Goal: Check status: Check status

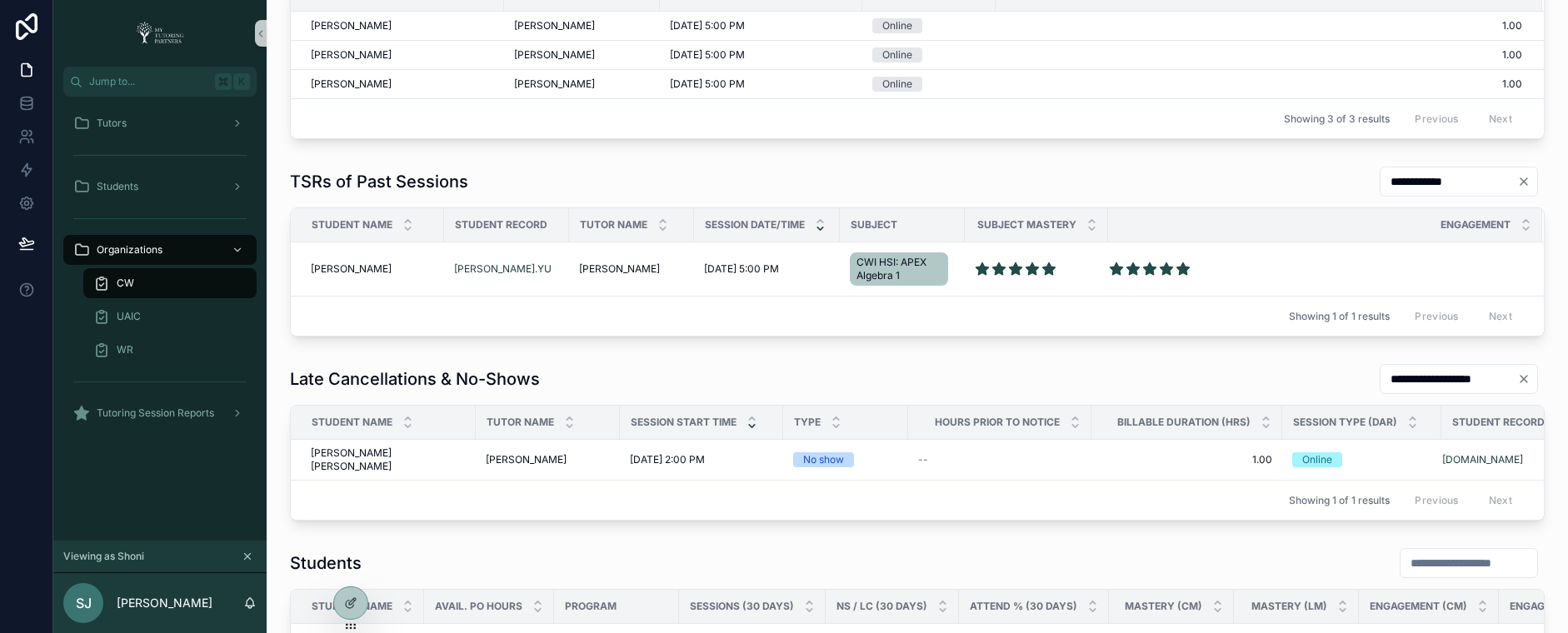
scroll to position [468, 0]
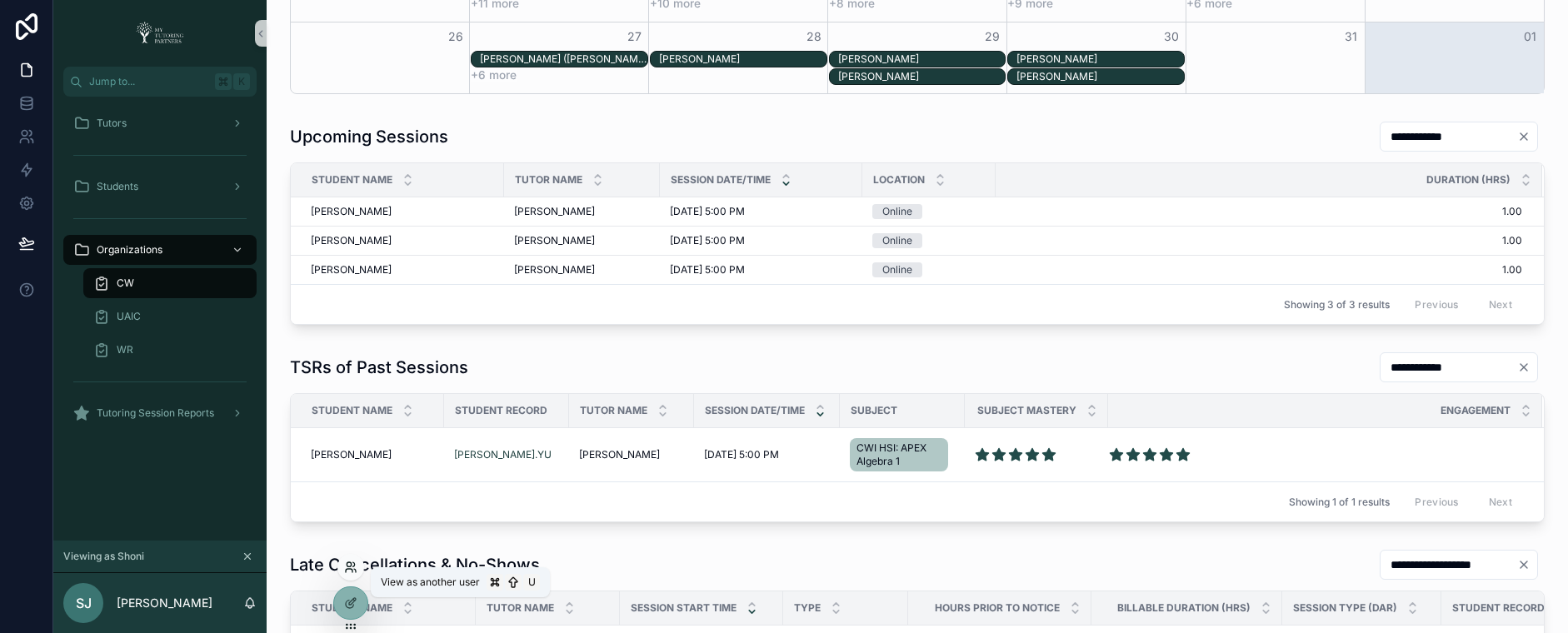
click at [351, 566] on icon at bounding box center [348, 565] width 5 height 5
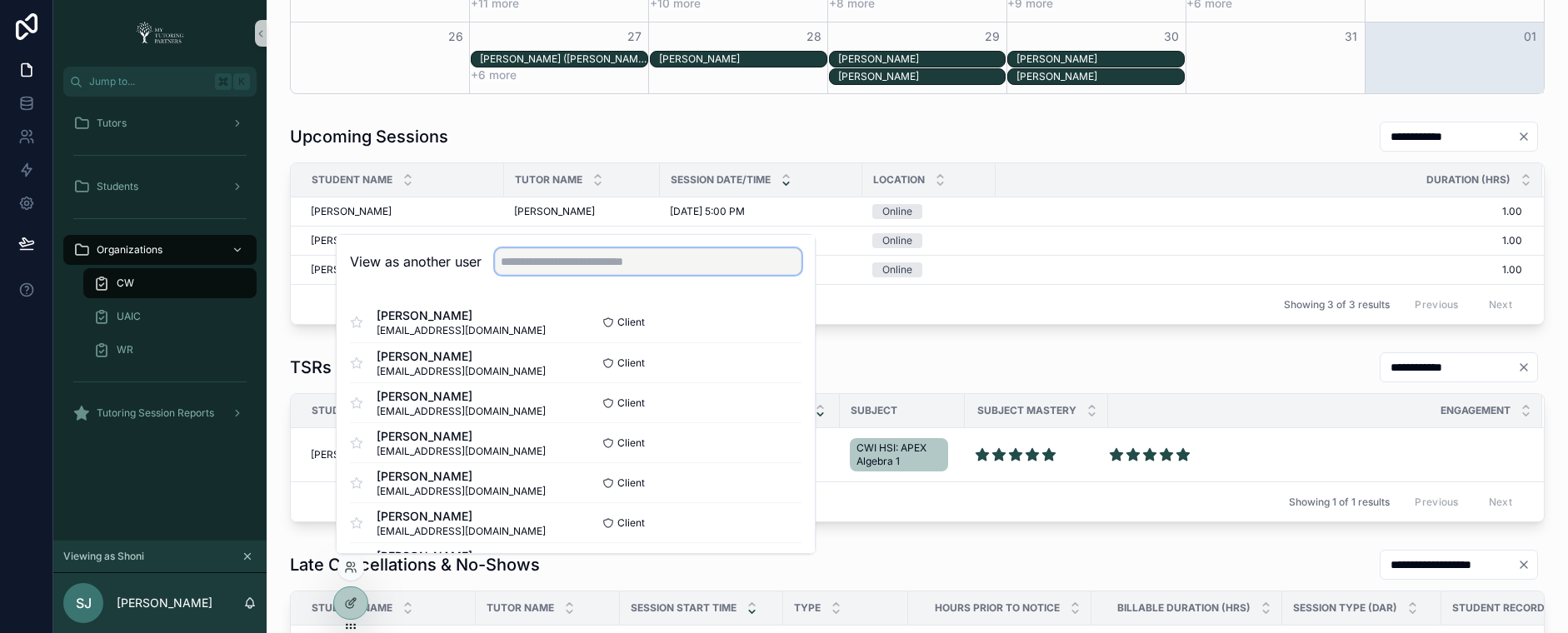
click at [616, 268] on input "text" at bounding box center [648, 261] width 306 height 26
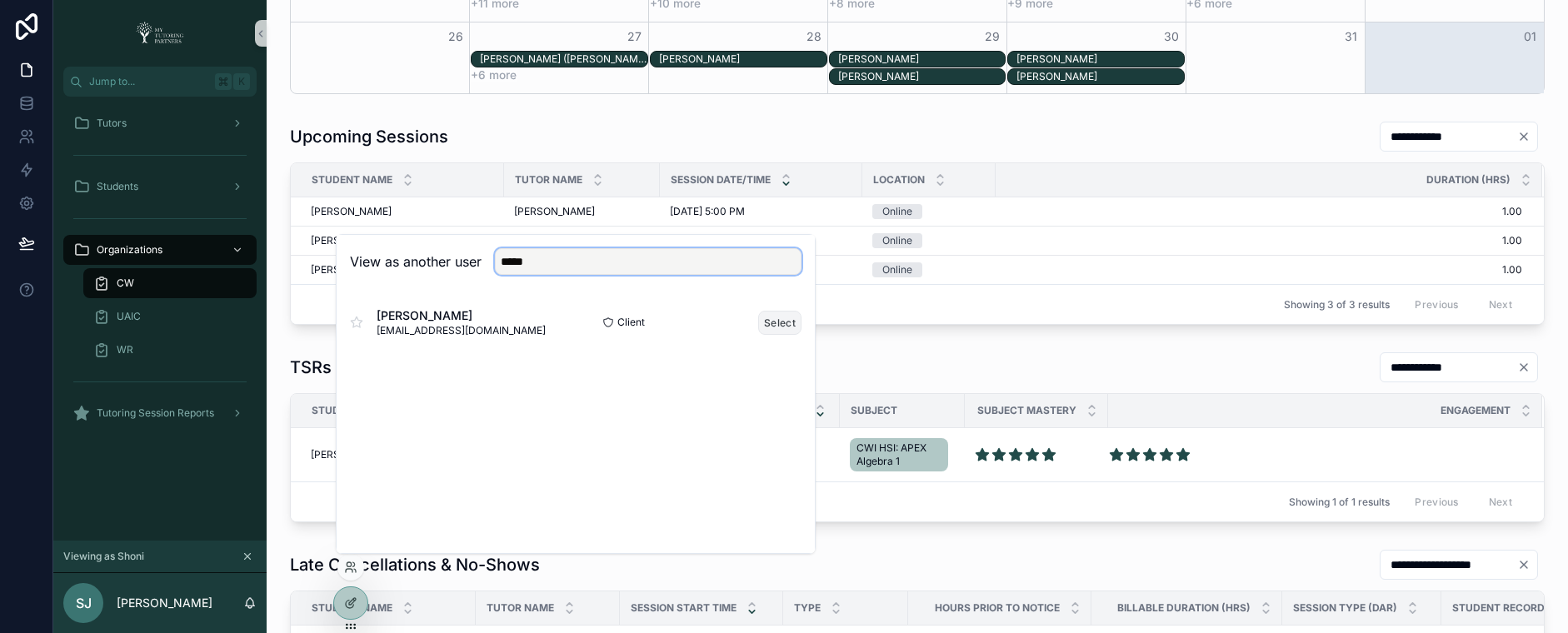
type input "*****"
click at [768, 321] on button "Select" at bounding box center [779, 323] width 44 height 24
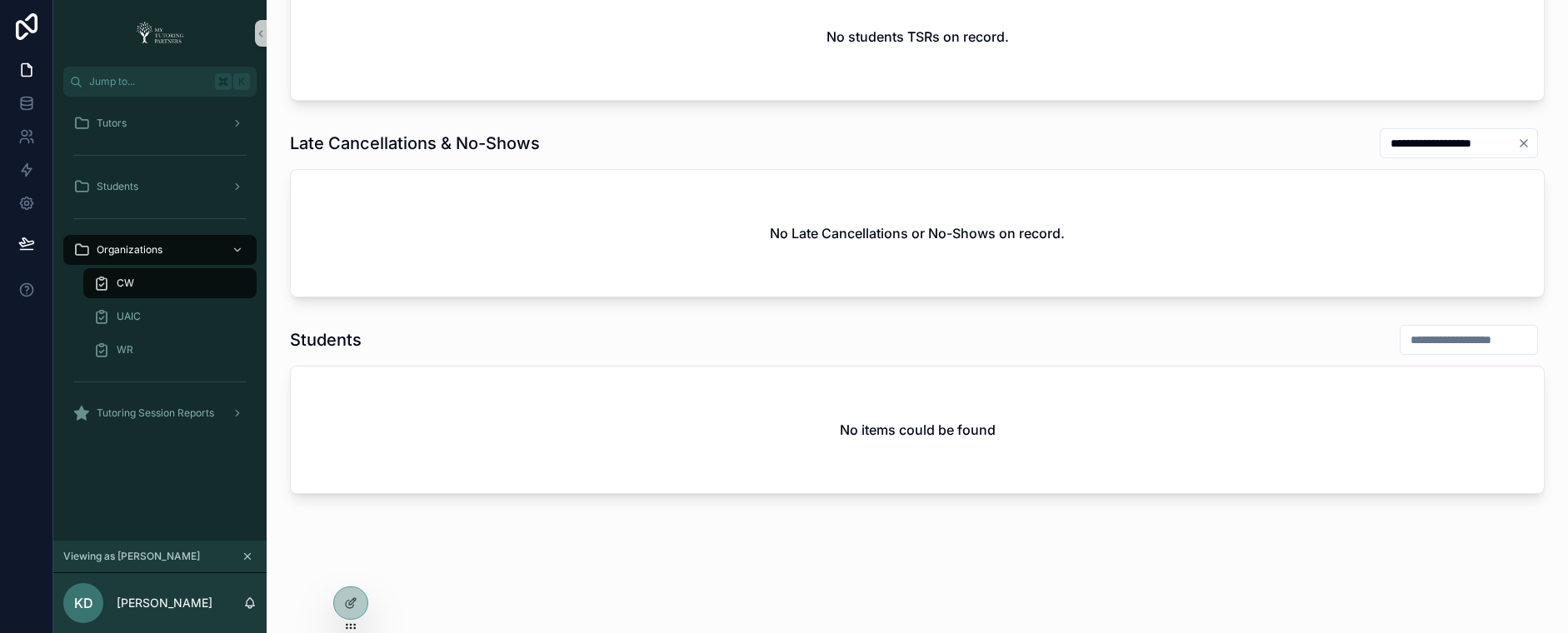
scroll to position [856, 0]
click at [153, 127] on div "Tutors" at bounding box center [160, 123] width 173 height 26
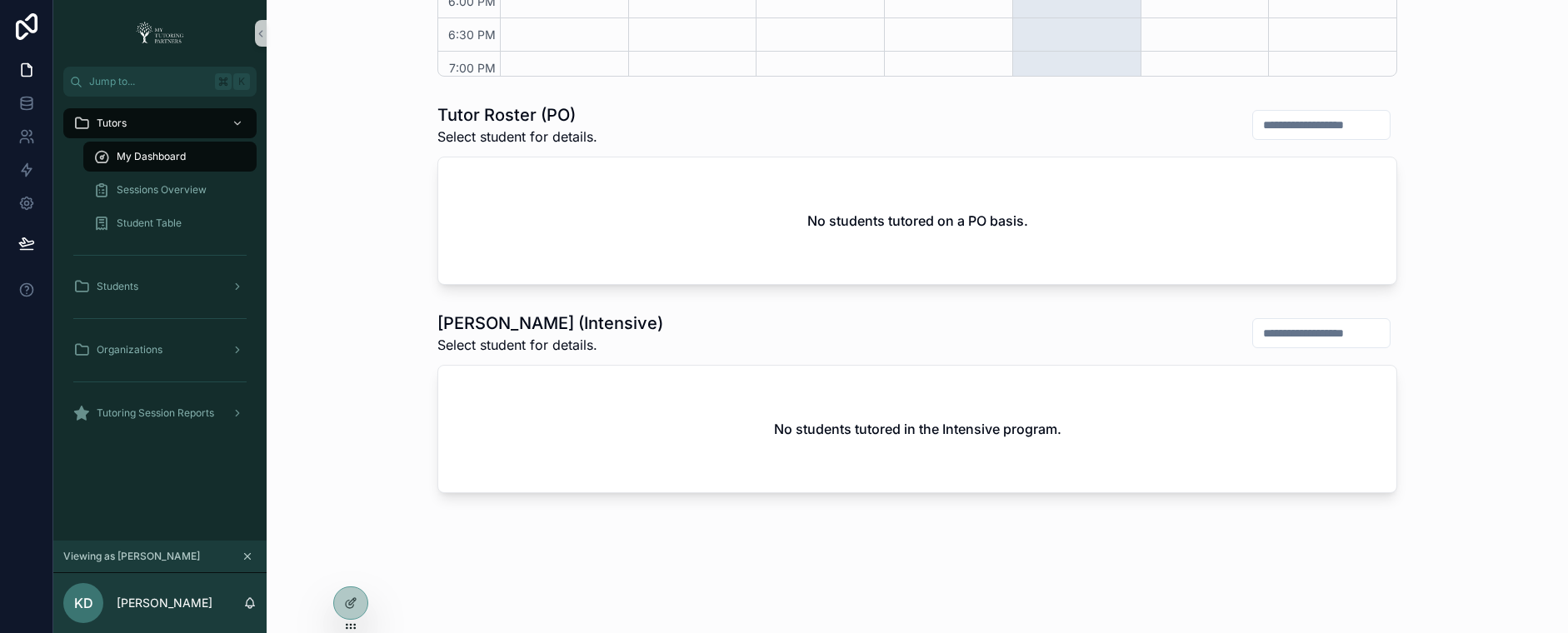
scroll to position [668, 0]
click at [155, 193] on span "Sessions Overview" at bounding box center [161, 190] width 90 height 14
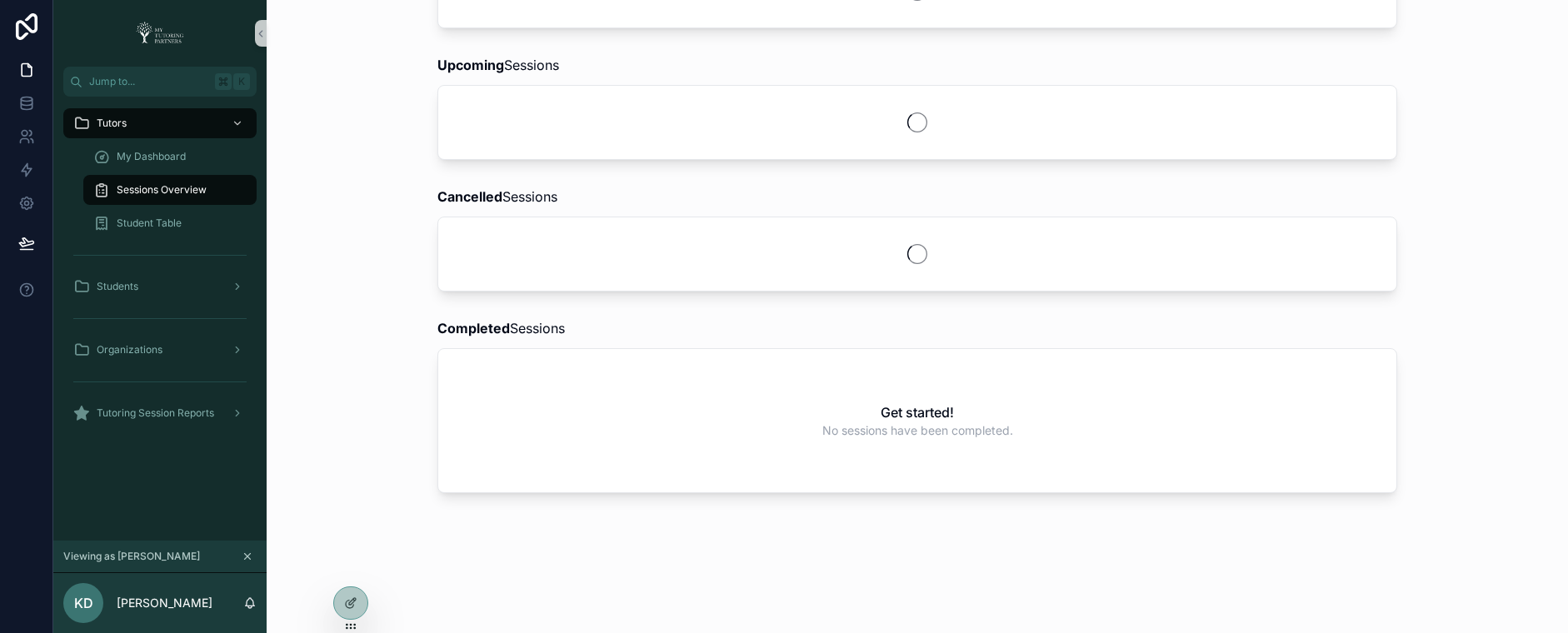
scroll to position [431, 0]
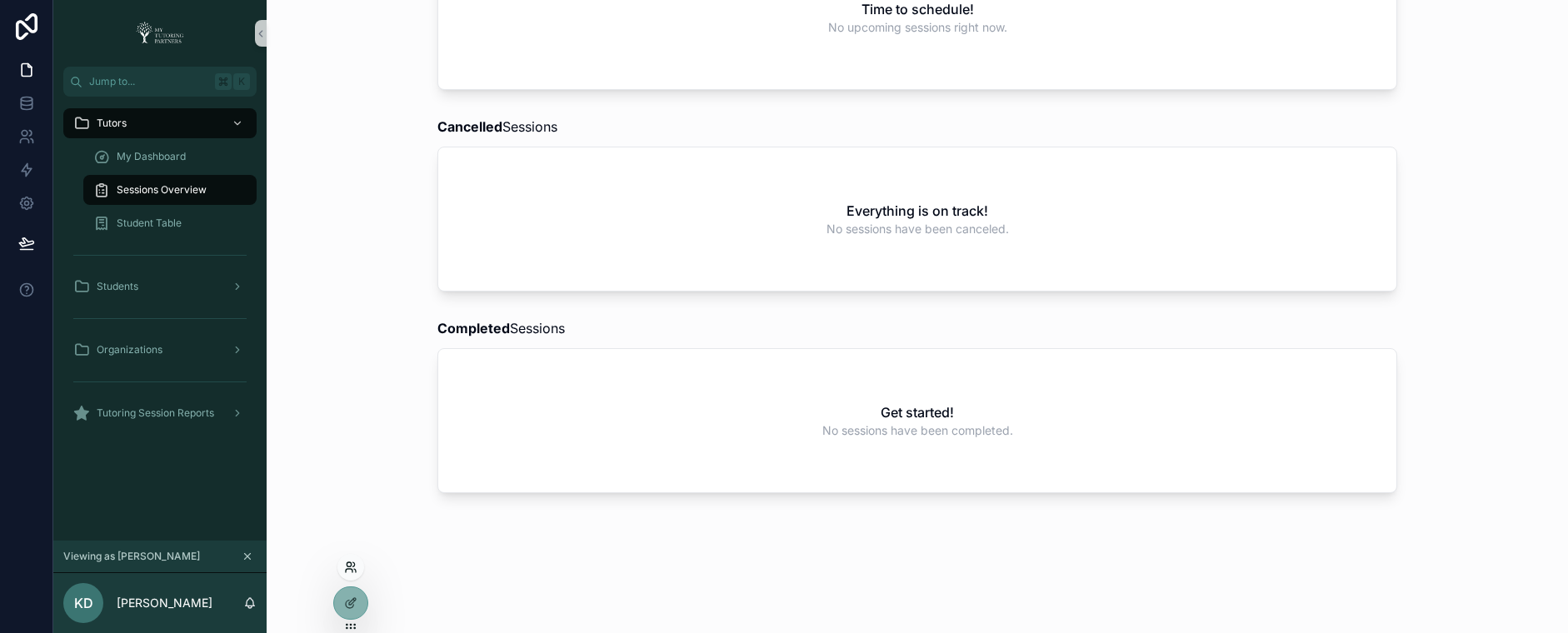
click at [350, 573] on icon at bounding box center [350, 567] width 14 height 14
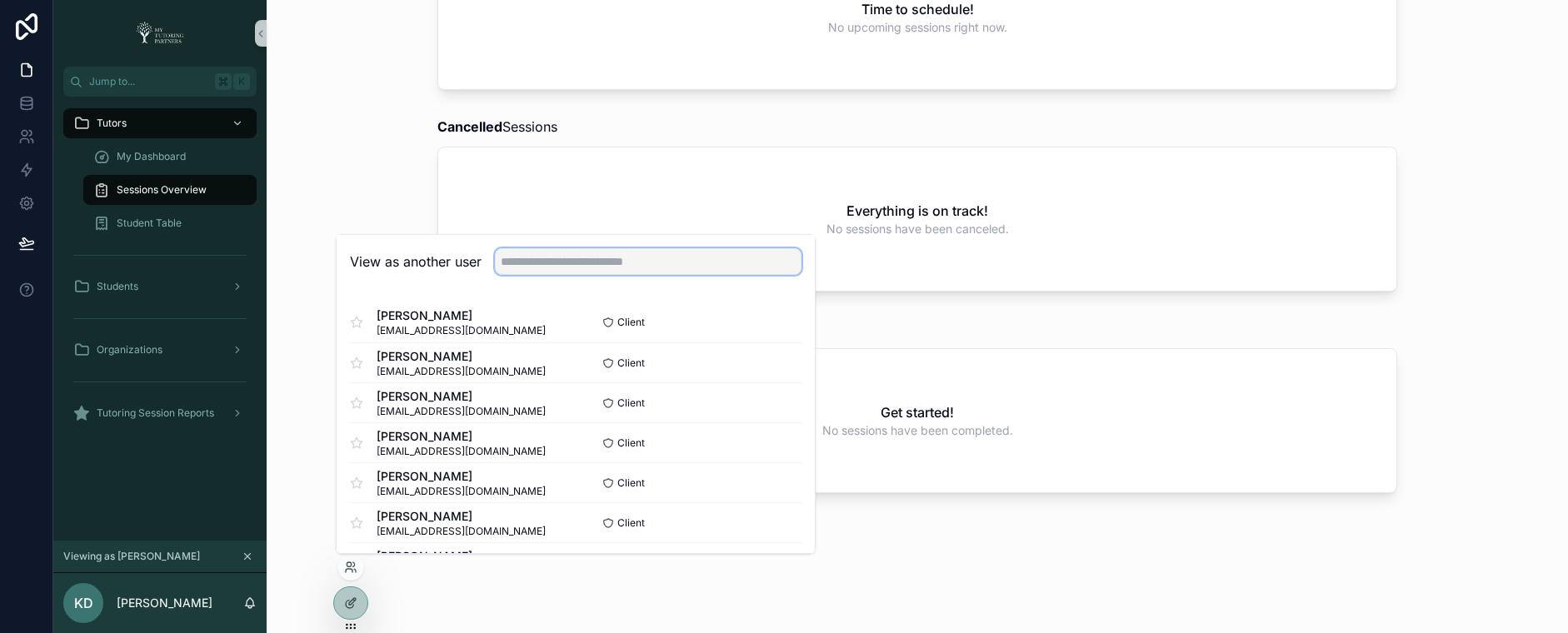
click at [560, 269] on input "text" at bounding box center [648, 261] width 306 height 26
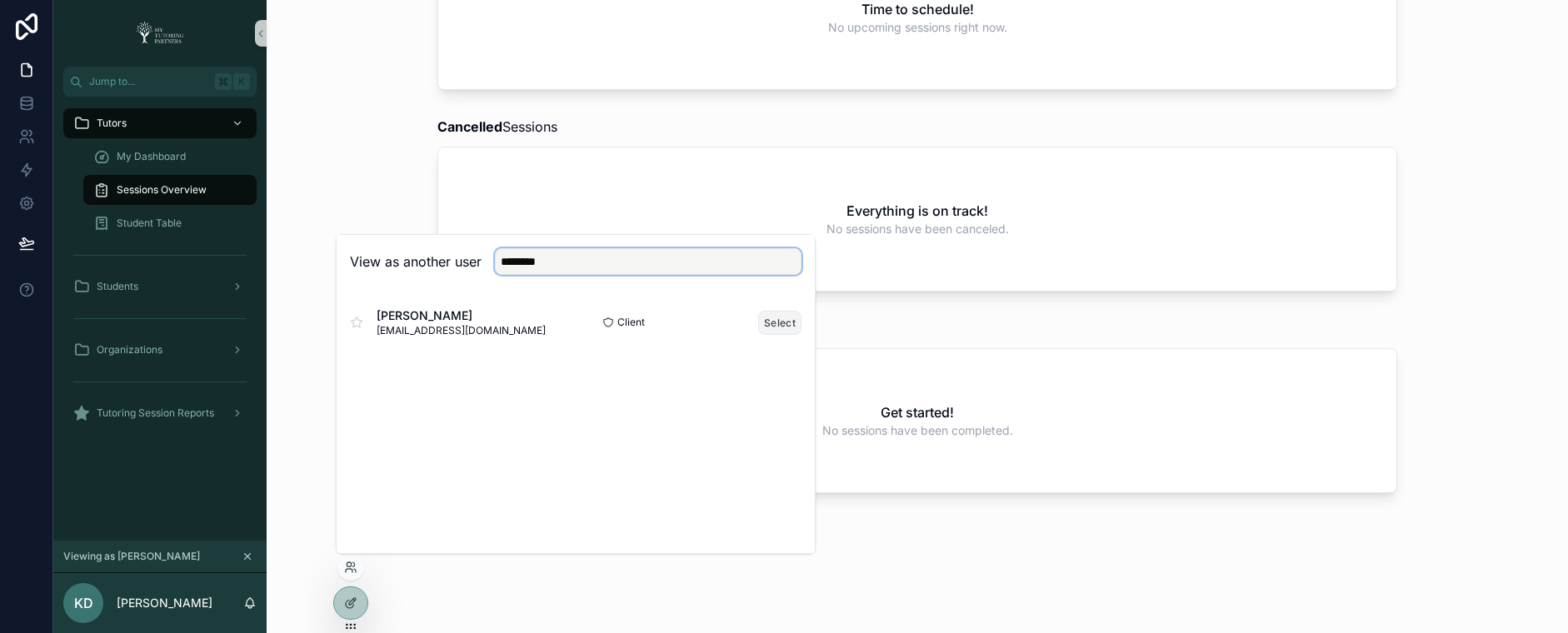
type input "********"
click at [771, 321] on button "Select" at bounding box center [779, 323] width 44 height 24
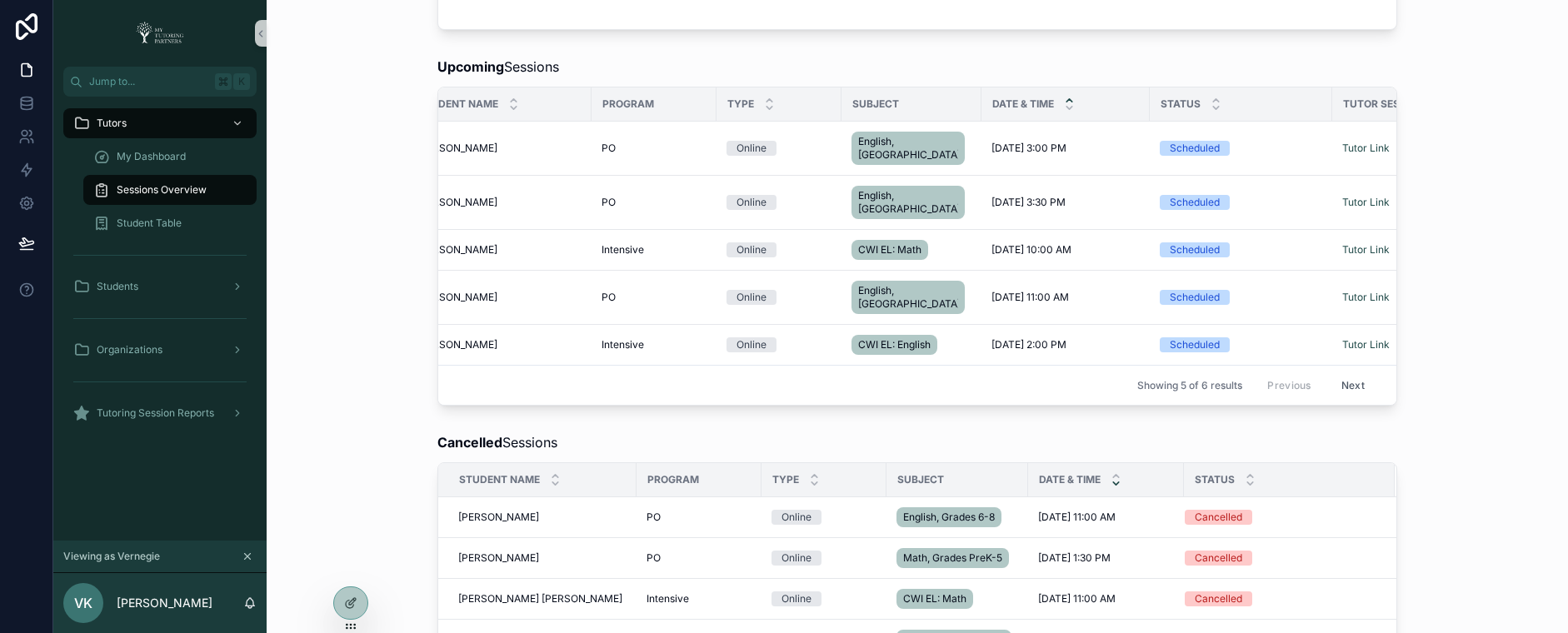
scroll to position [0, 41]
click at [336, 348] on div "Upcoming Sessions Student Name Program Type Subject Date & Time Status Tutor Se…" at bounding box center [917, 231] width 1274 height 362
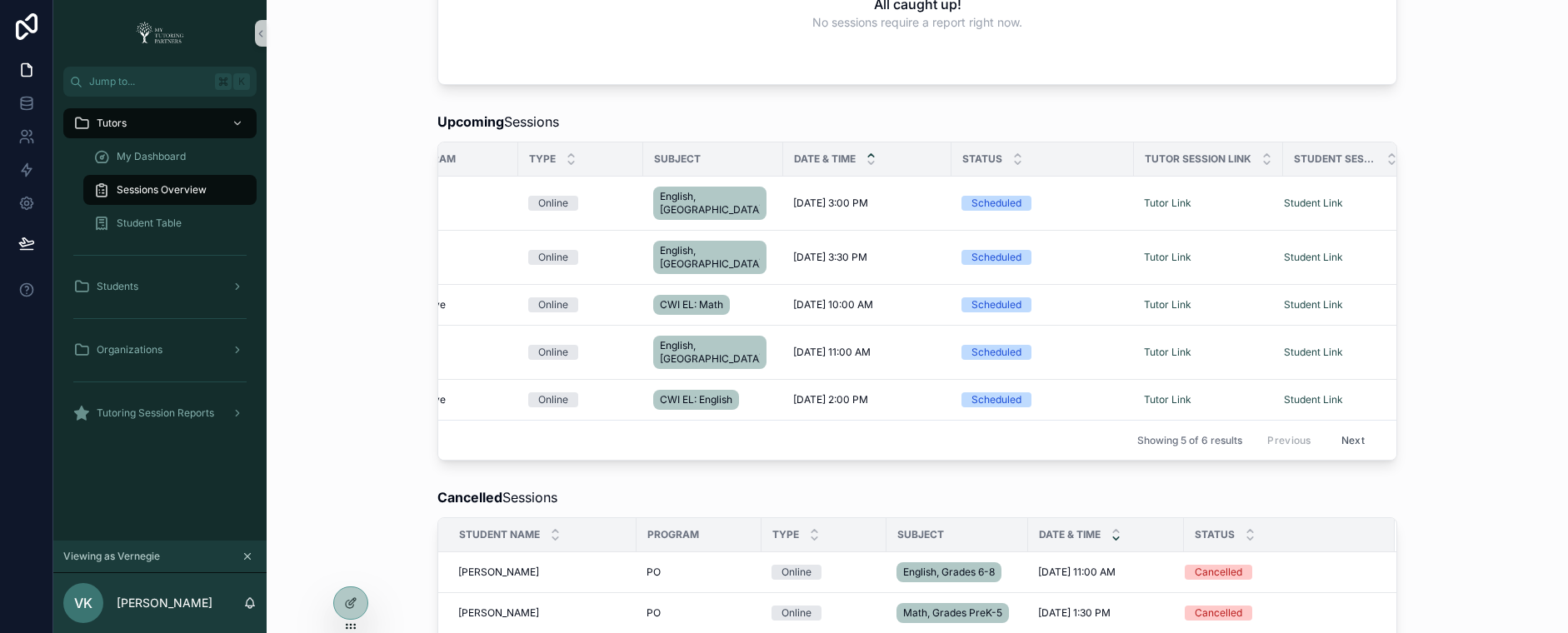
scroll to position [540, 0]
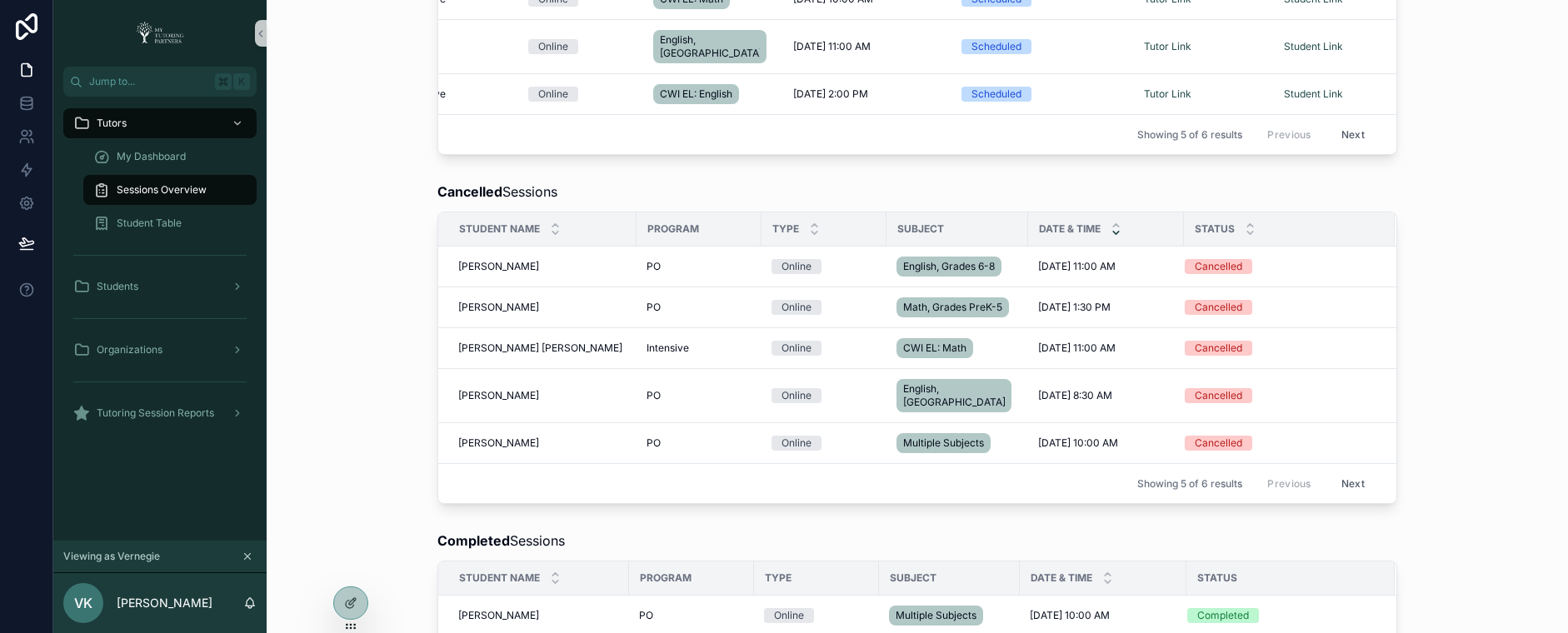
click at [1323, 213] on div "Status" at bounding box center [1288, 229] width 209 height 32
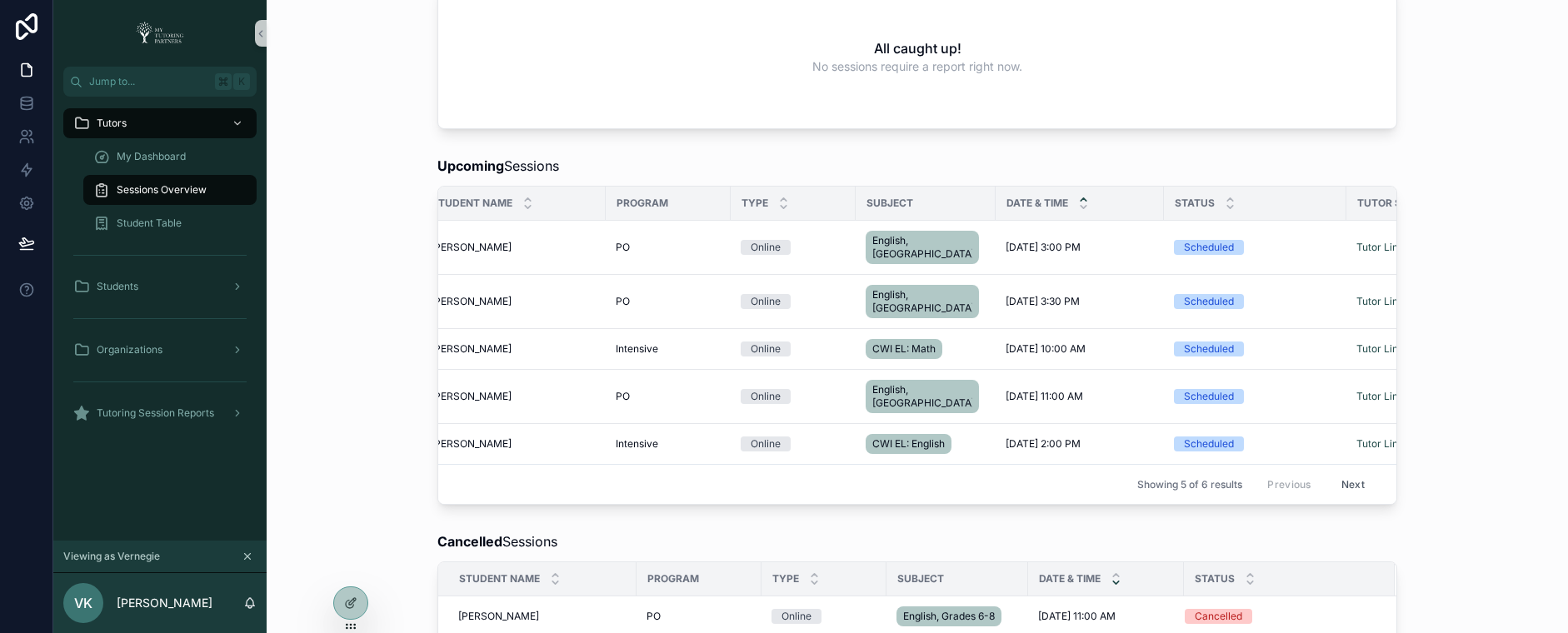
scroll to position [0, 0]
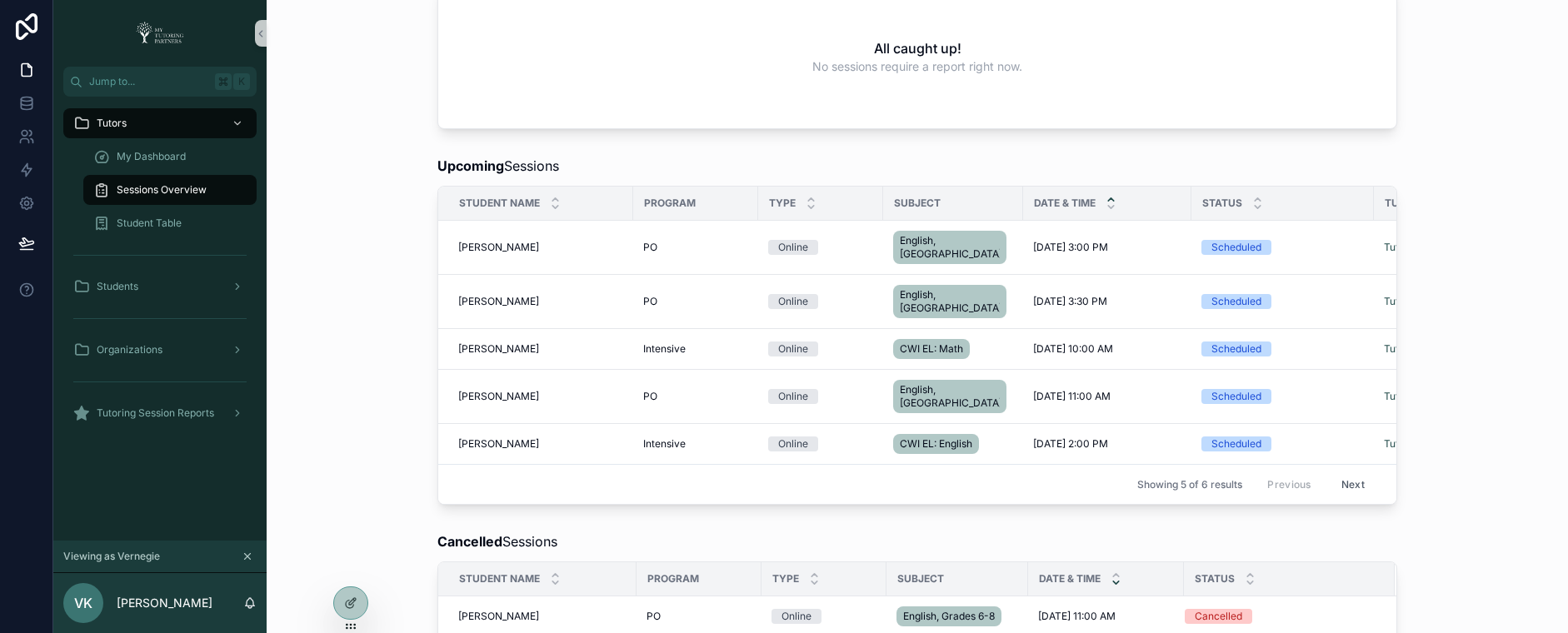
click at [369, 455] on div "Upcoming Sessions Student Name Program Type Subject Date & Time Status Tutor Se…" at bounding box center [917, 330] width 1274 height 362
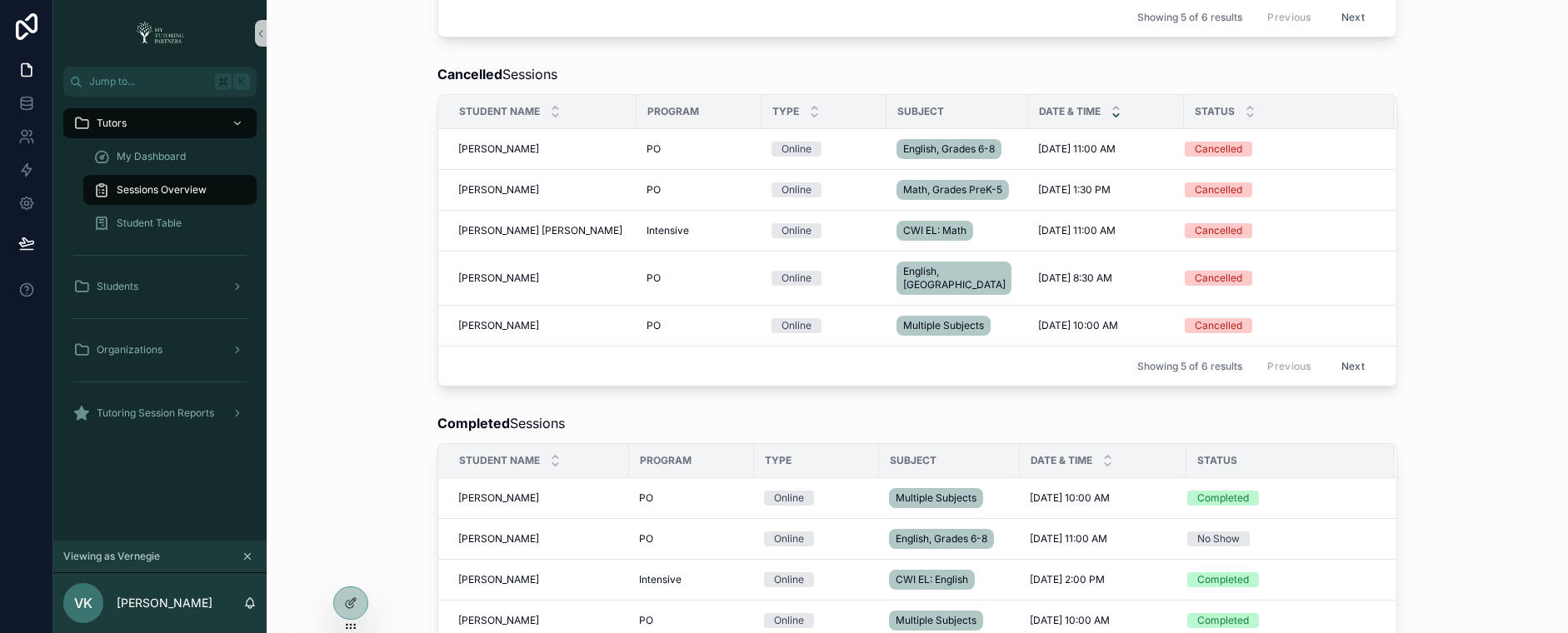
scroll to position [326, 0]
